Goal: Information Seeking & Learning: Learn about a topic

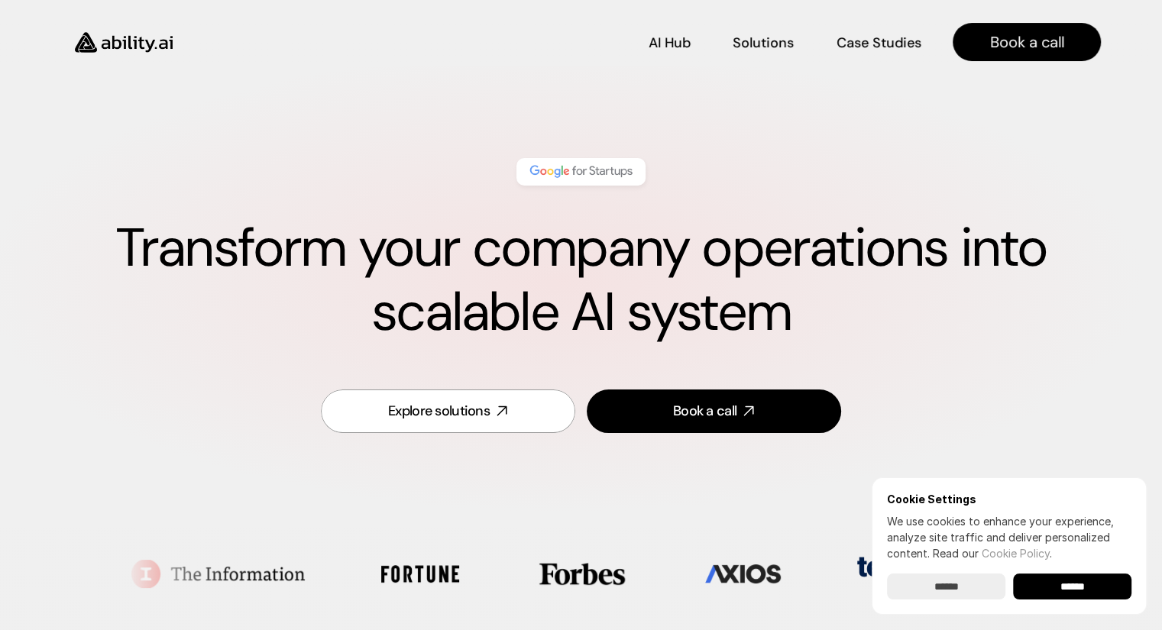
click at [1080, 584] on input "******" at bounding box center [1072, 587] width 118 height 26
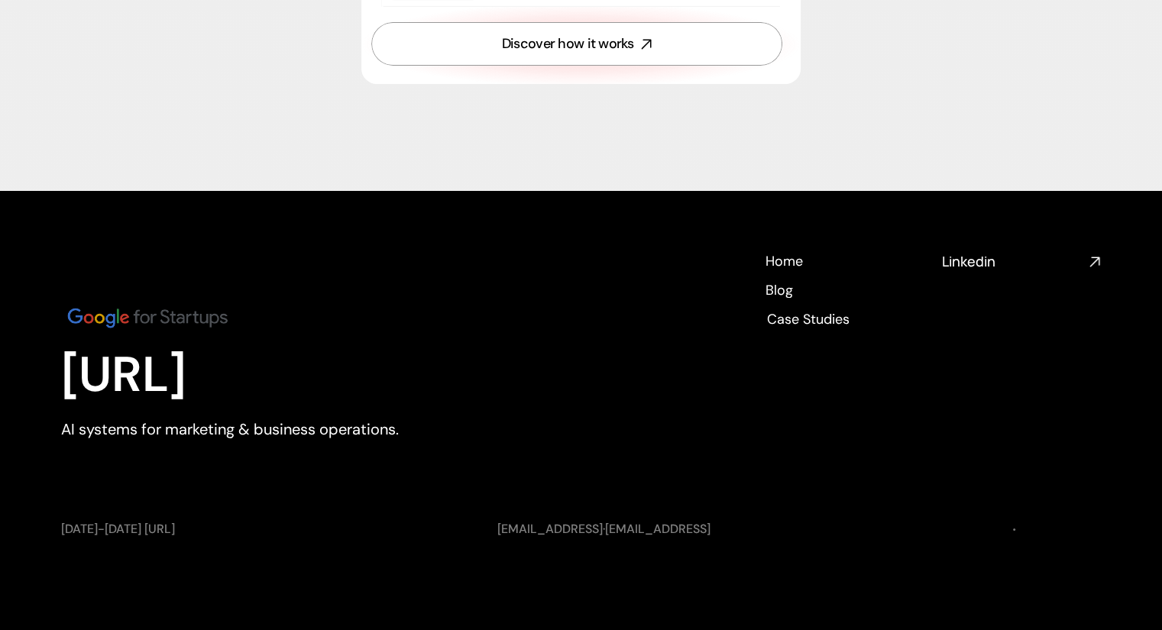
scroll to position [5672, 0]
click at [785, 262] on h4 "Home" at bounding box center [783, 259] width 37 height 19
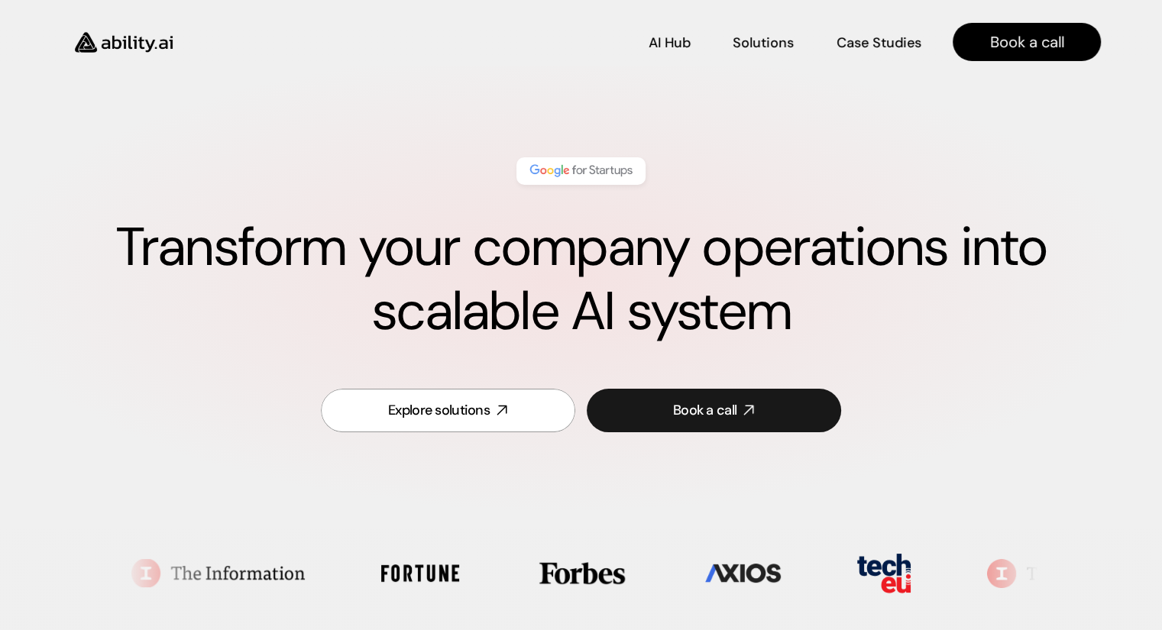
scroll to position [0, 0]
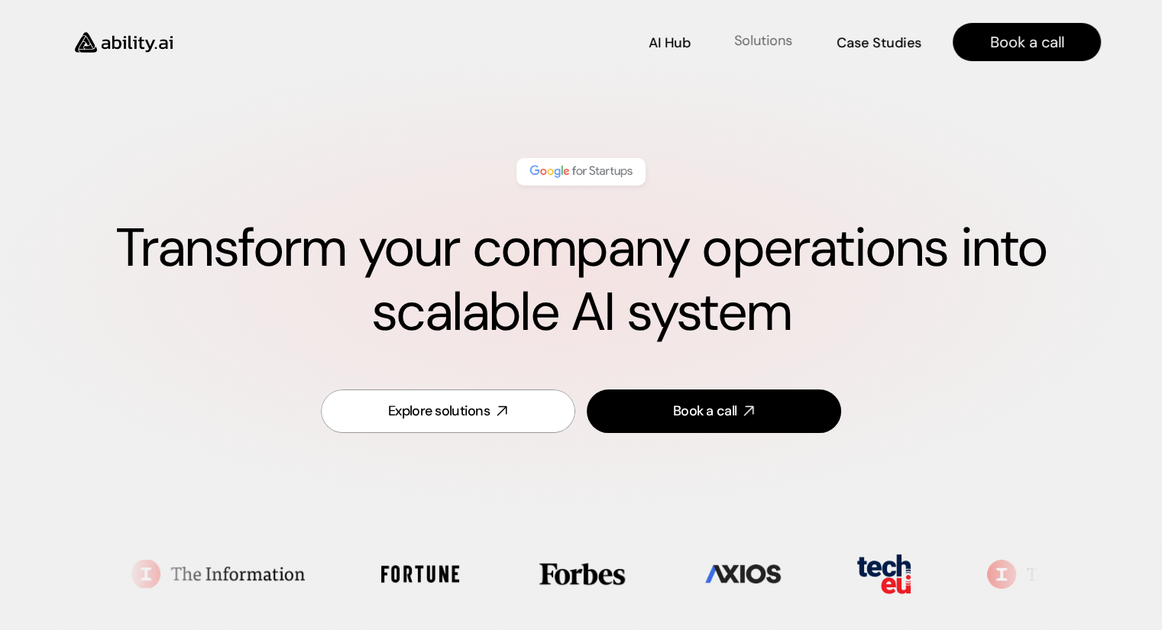
click at [762, 34] on link "Solutions Solutions" at bounding box center [763, 42] width 61 height 27
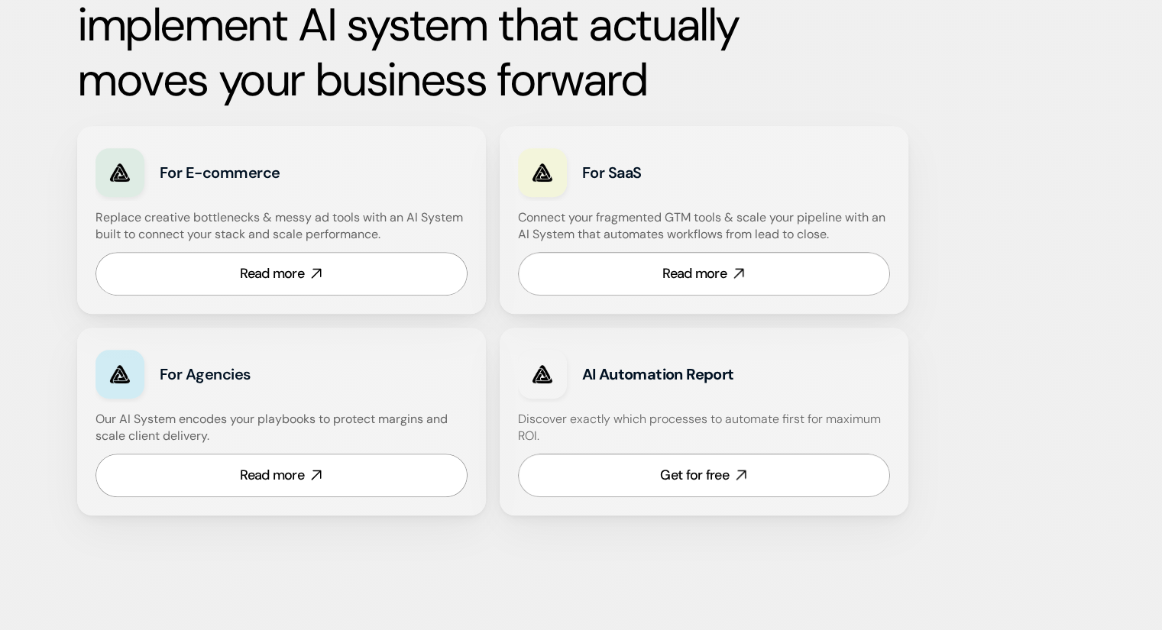
scroll to position [864, 0]
click at [276, 264] on div "Read more" at bounding box center [272, 273] width 64 height 19
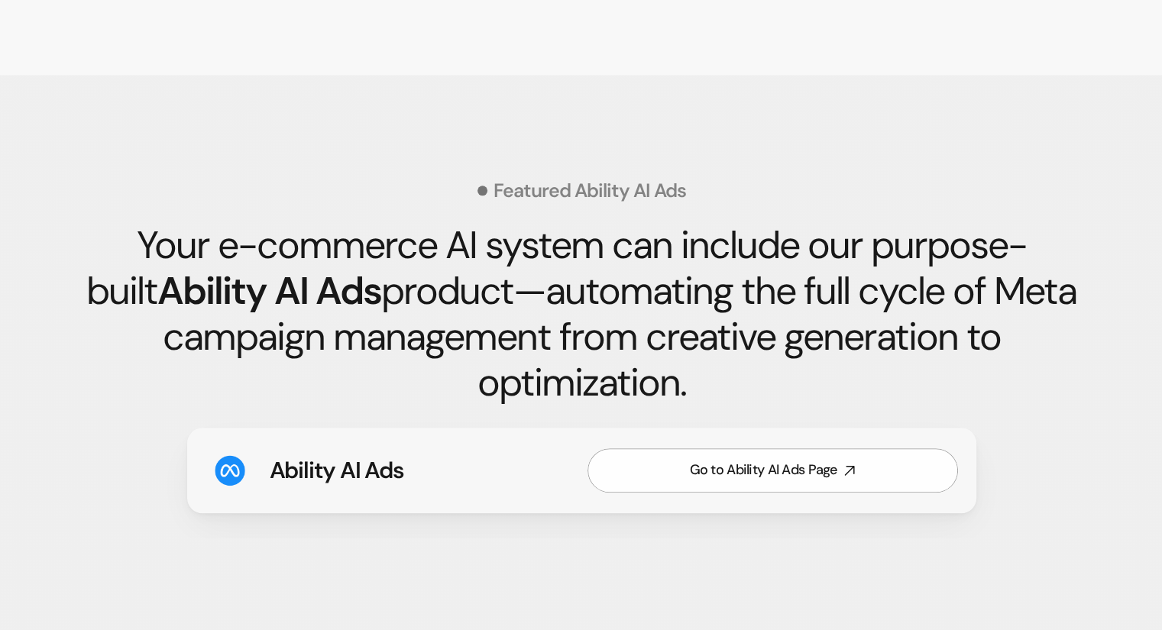
scroll to position [2139, 0]
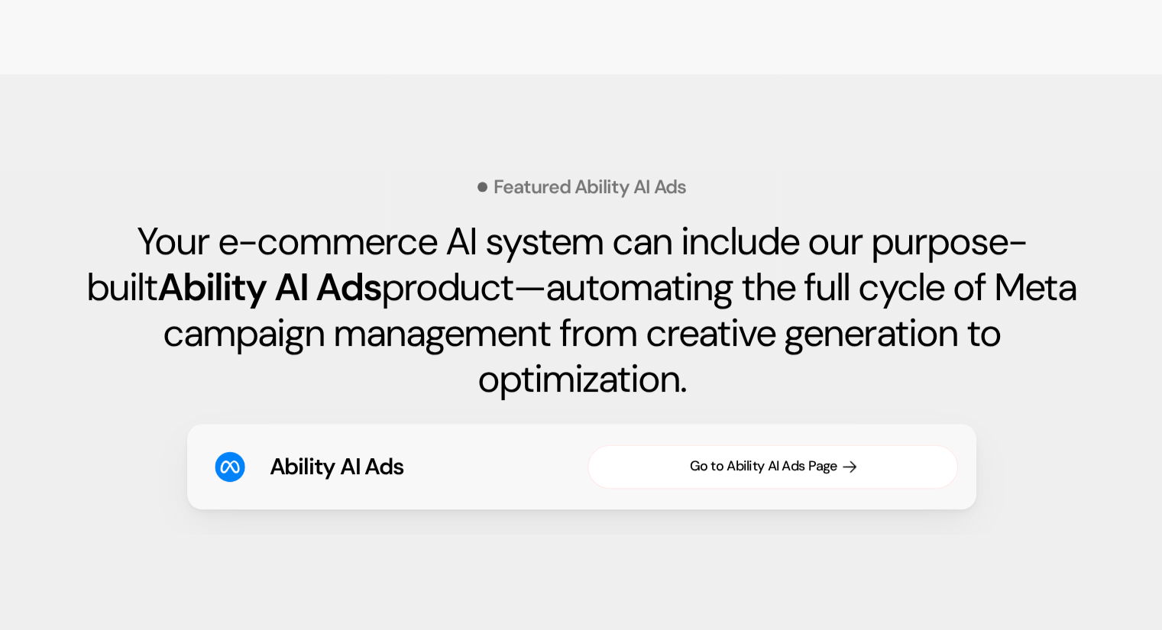
click at [770, 470] on div "Go to Ability AI Ads Page" at bounding box center [762, 466] width 147 height 19
